Goal: Task Accomplishment & Management: Manage account settings

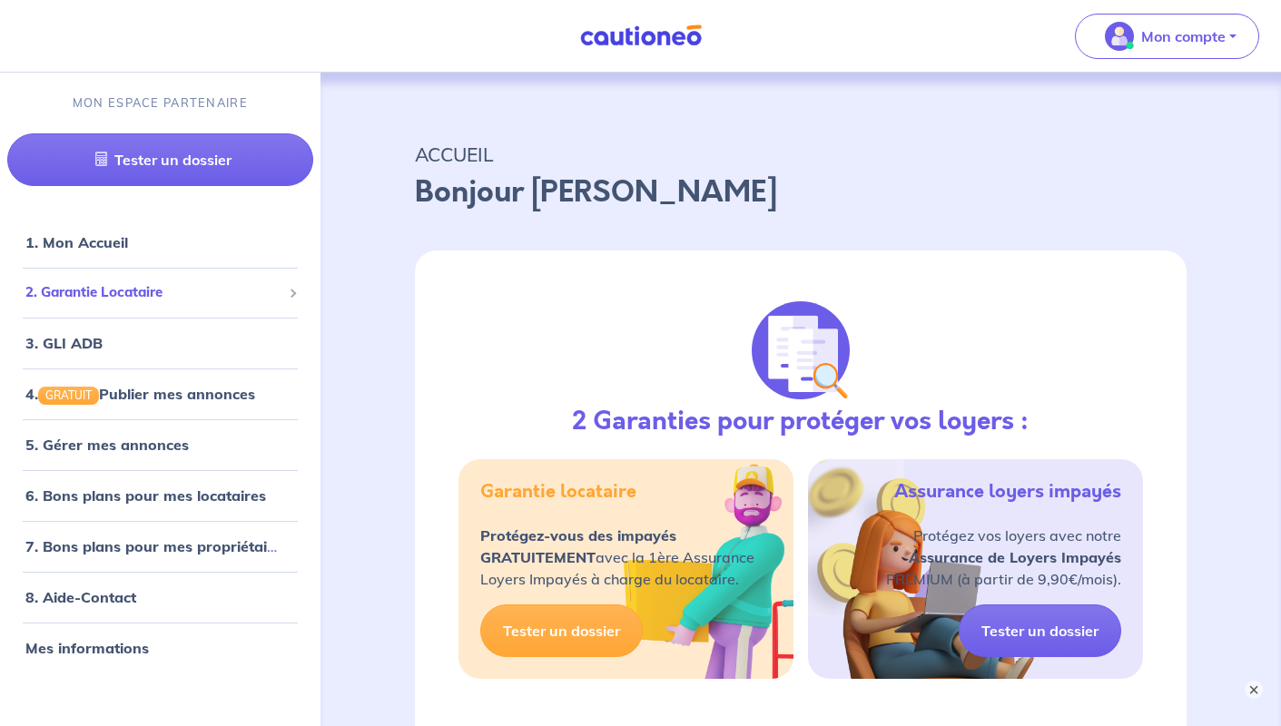
click at [94, 291] on span "2. Garantie Locataire" at bounding box center [153, 292] width 256 height 21
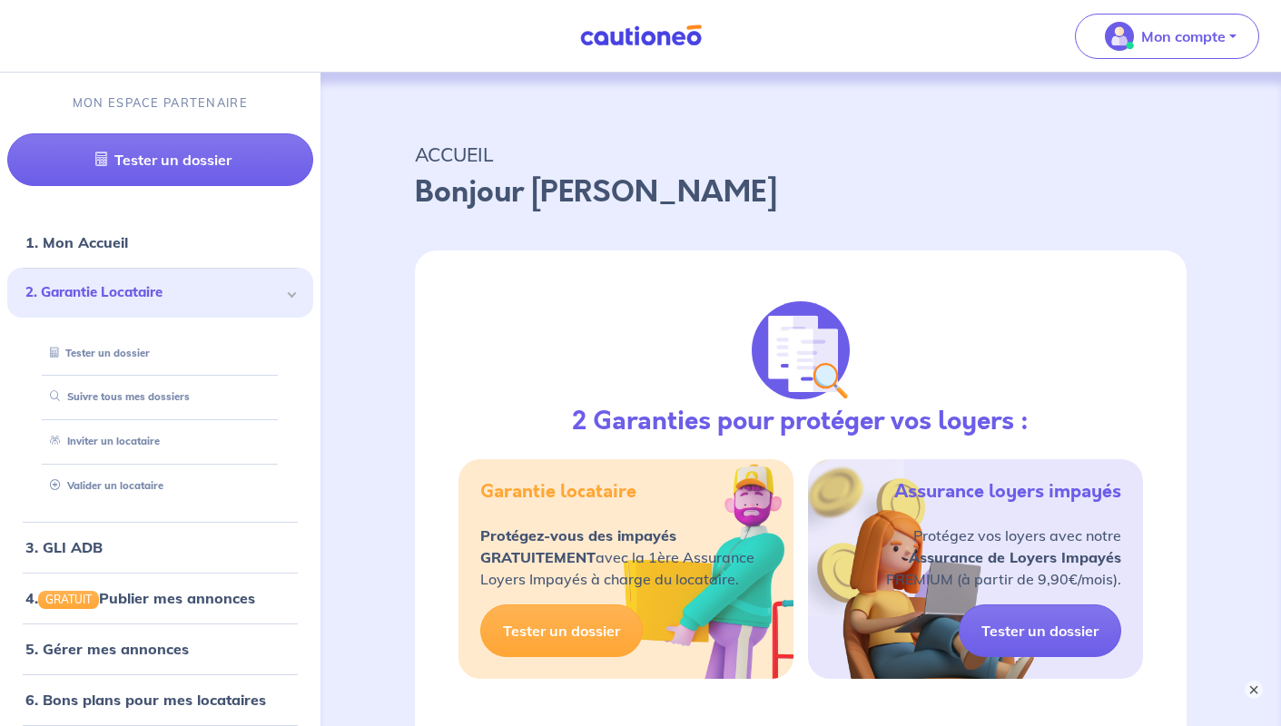
scroll to position [91, 0]
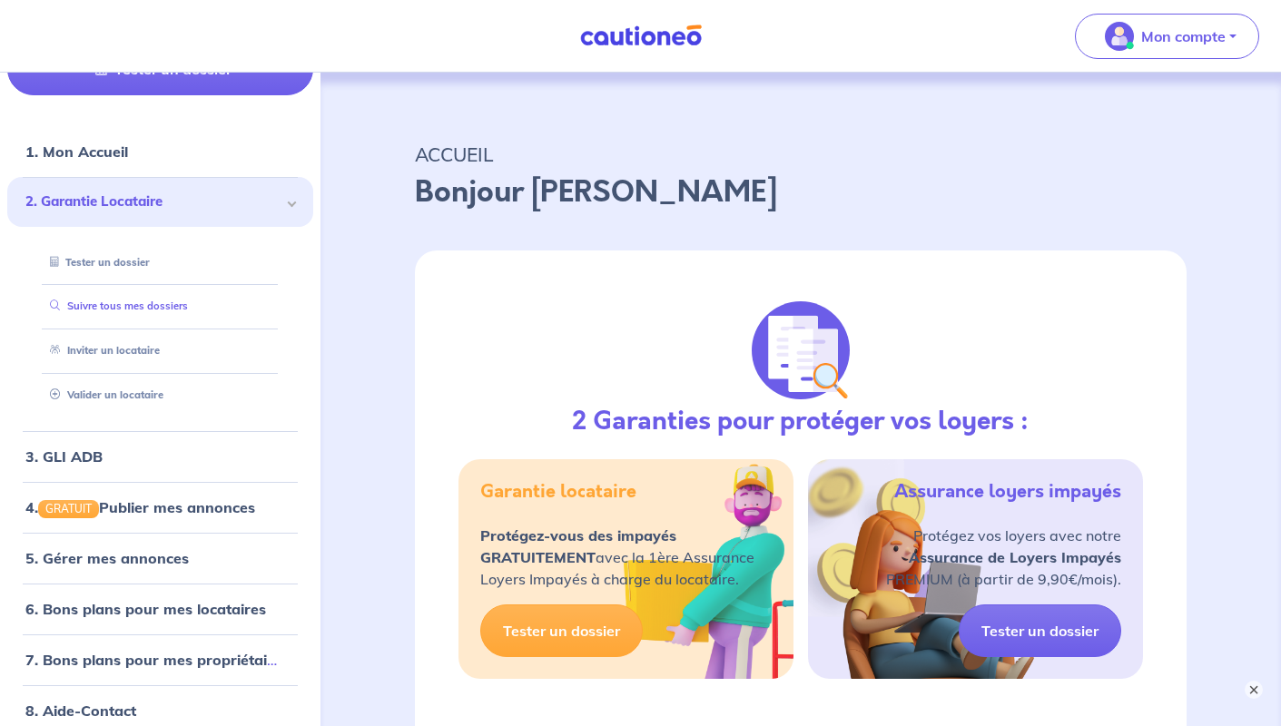
click at [124, 306] on link "Suivre tous mes dossiers" at bounding box center [115, 306] width 145 height 13
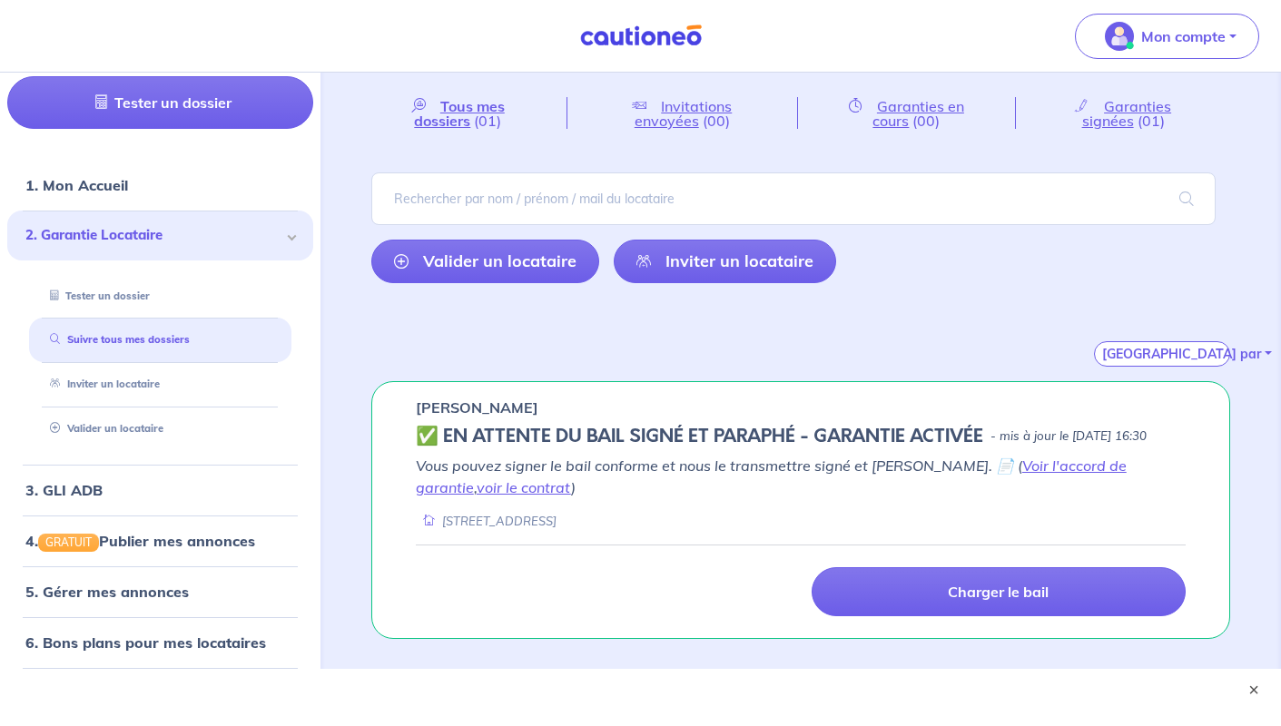
scroll to position [79, 0]
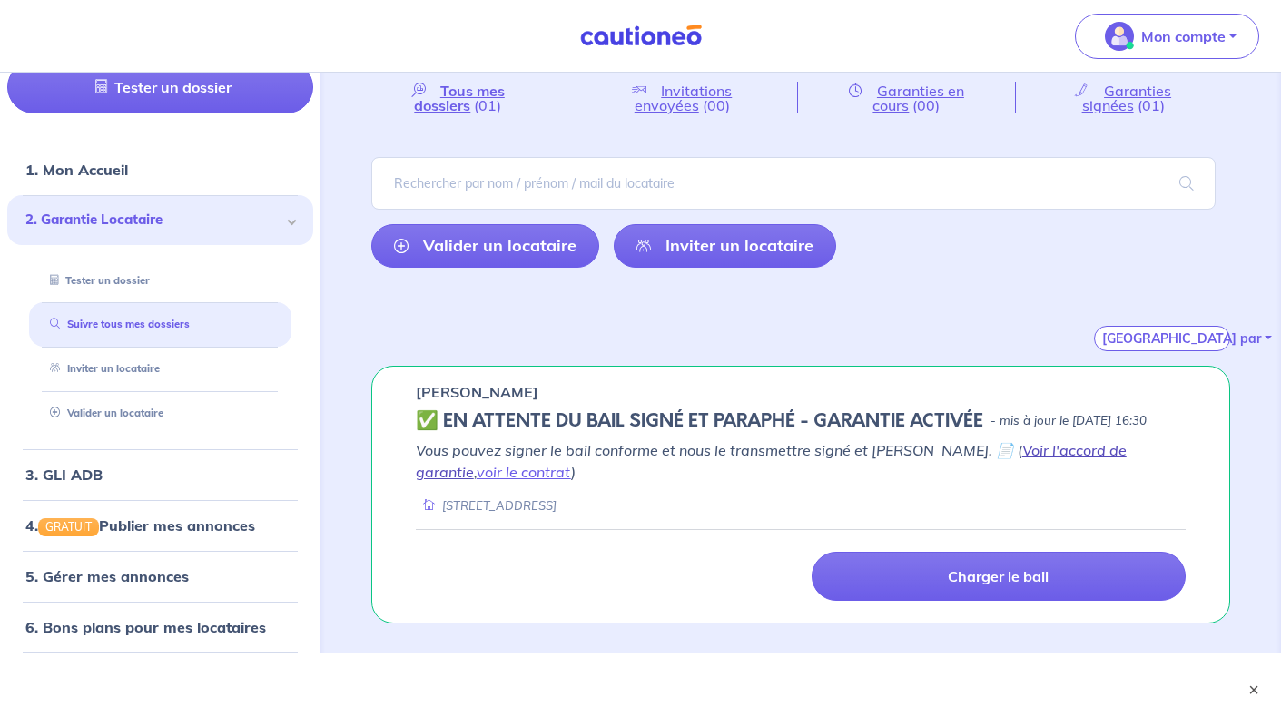
click at [1041, 469] on link "Voir l'accord de garantie" at bounding box center [771, 461] width 711 height 40
click at [571, 463] on link "voir le contrat" at bounding box center [524, 472] width 94 height 18
click at [477, 481] on link "voir le contrat" at bounding box center [524, 472] width 94 height 18
